Goal: Find contact information: Obtain details needed to contact an individual or organization

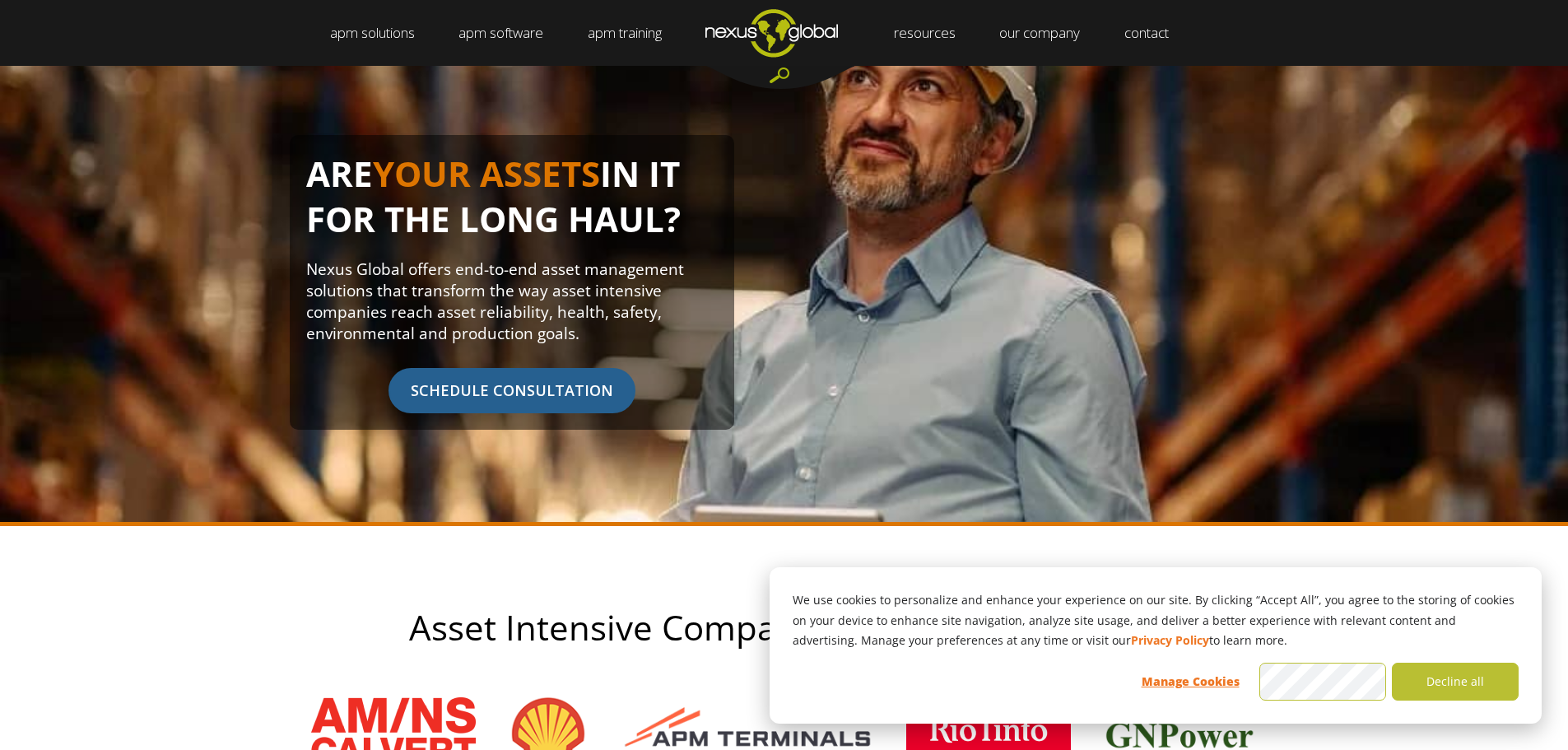
scroll to position [165, 0]
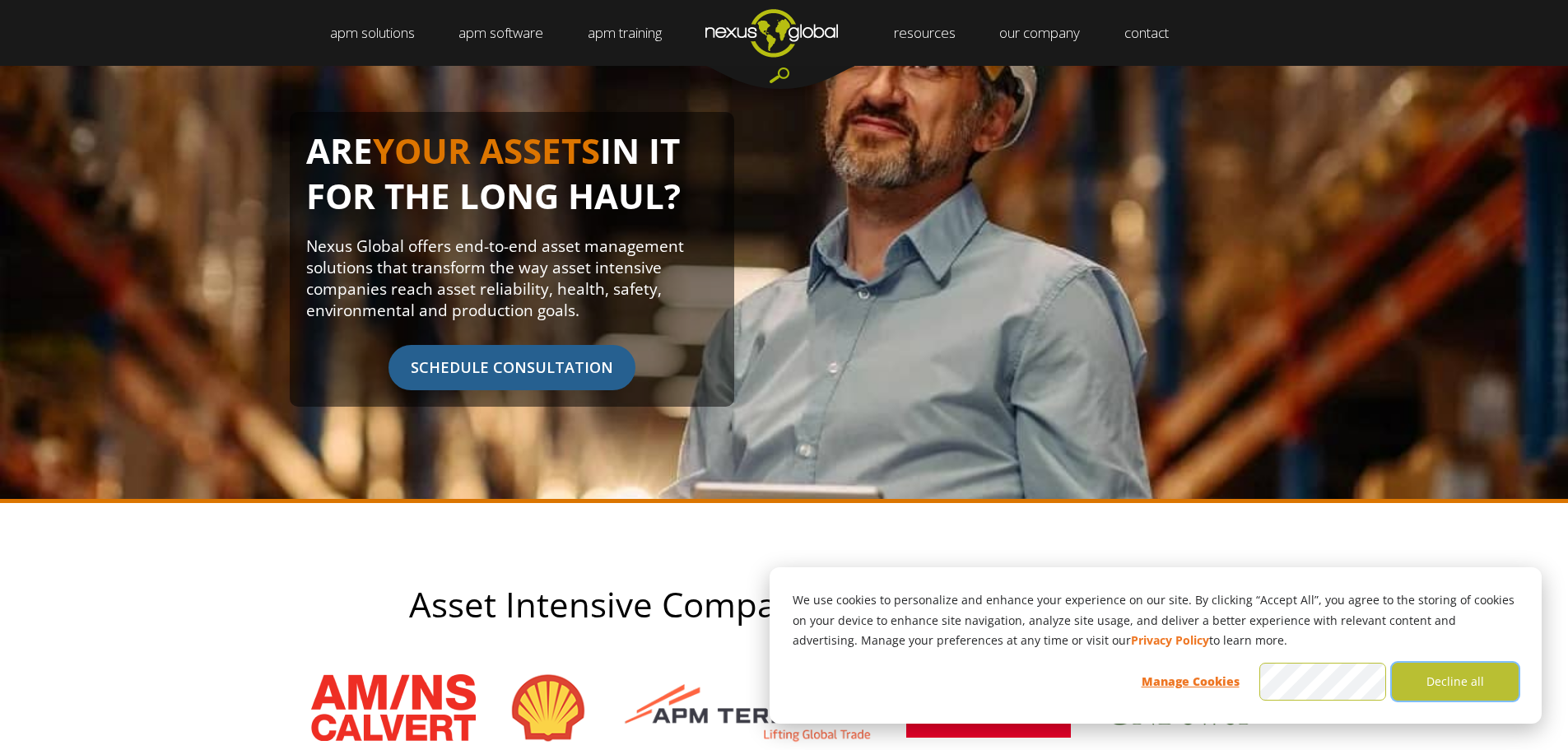
click at [1445, 670] on button "Decline all" at bounding box center [1455, 681] width 127 height 38
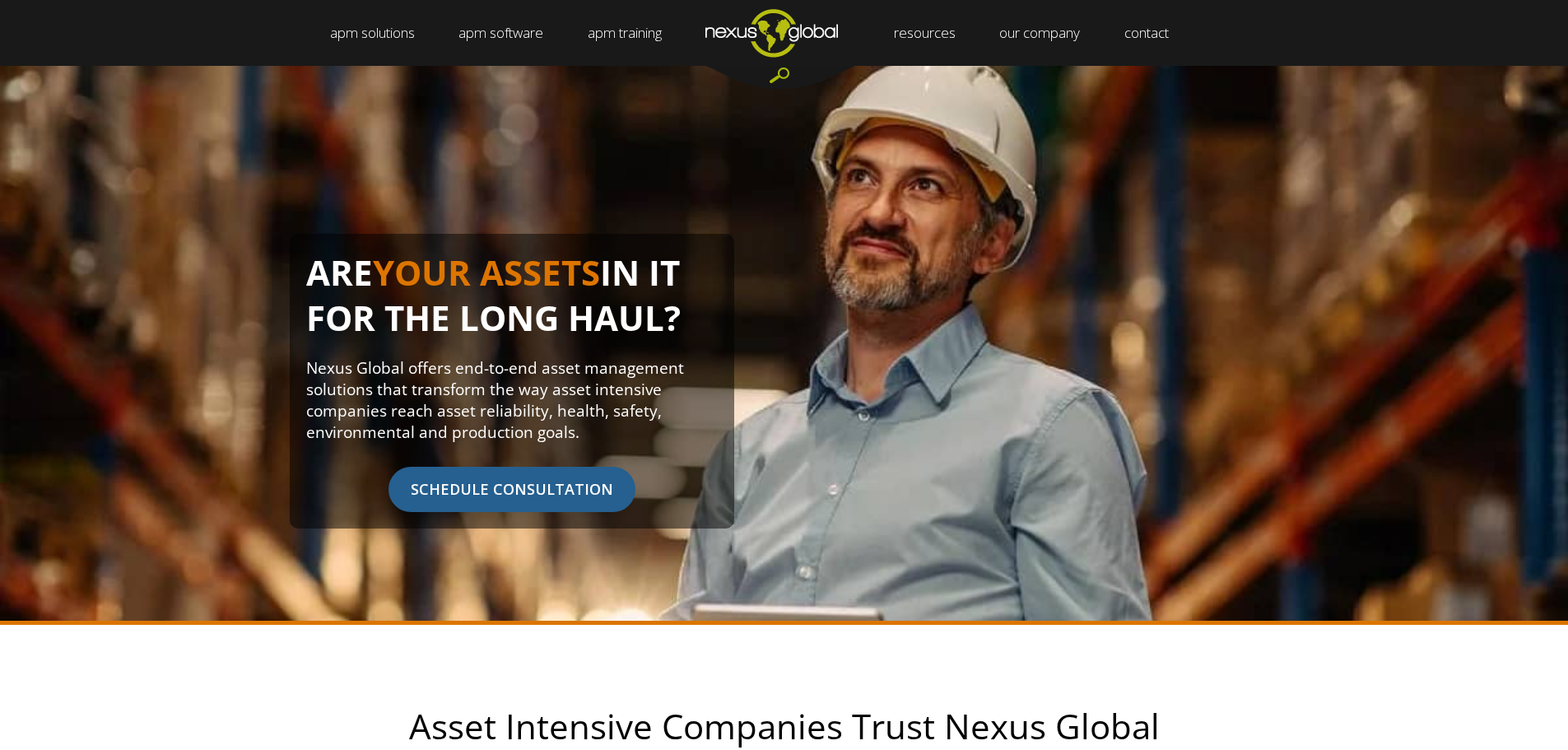
scroll to position [0, 0]
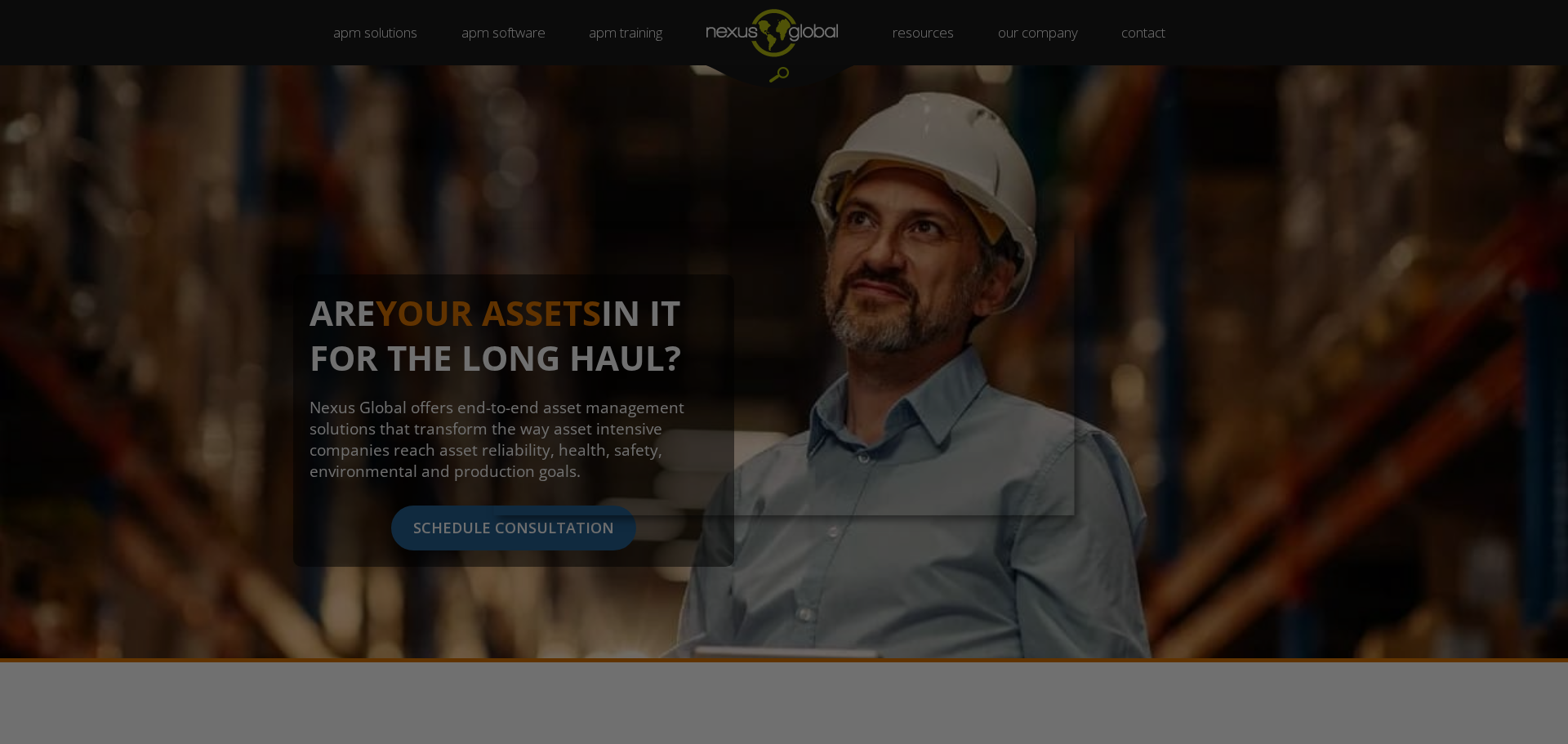
click at [1157, 383] on div at bounding box center [791, 375] width 1583 height 751
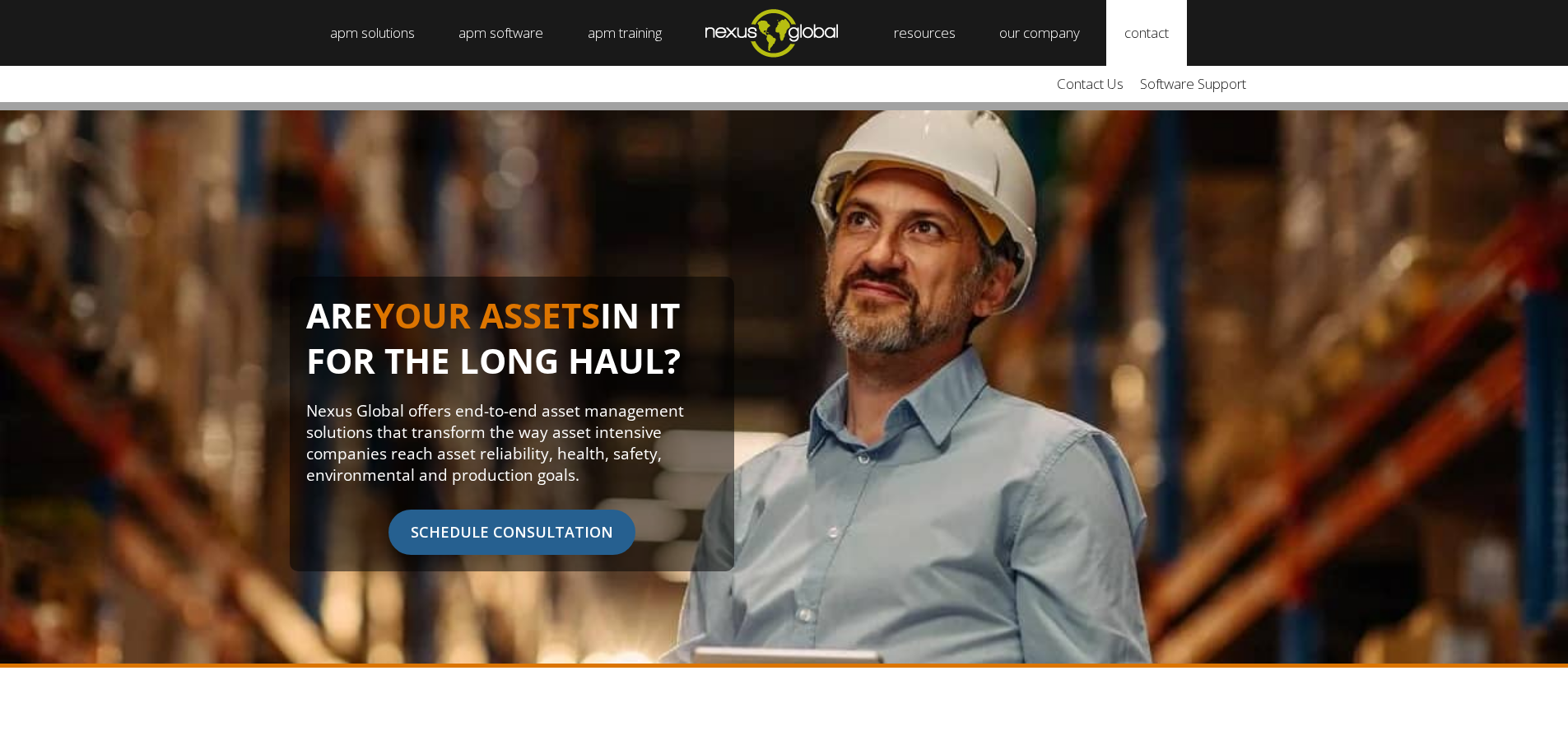
click at [1181, 51] on link "contact" at bounding box center [1147, 33] width 81 height 66
